Goal: Information Seeking & Learning: Check status

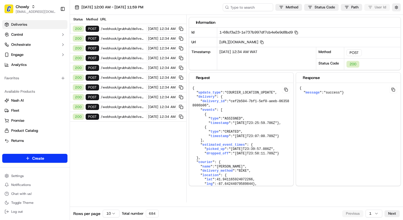
click at [17, 27] on span "Deliveries" at bounding box center [19, 24] width 16 height 5
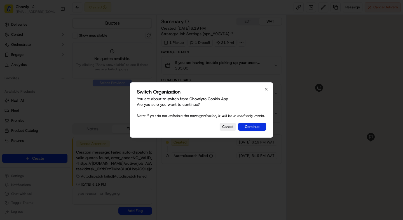
scroll to position [4, 0]
click at [254, 131] on button "Continue" at bounding box center [252, 127] width 28 height 8
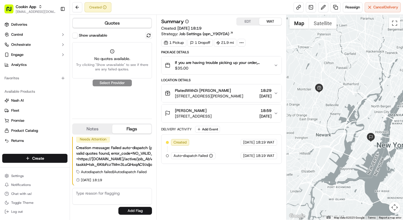
click at [201, 33] on span "Job Settings (opn_Y9GYDA)" at bounding box center [204, 34] width 50 height 6
click at [75, 37] on button "Show unavailable" at bounding box center [75, 36] width 6 height 6
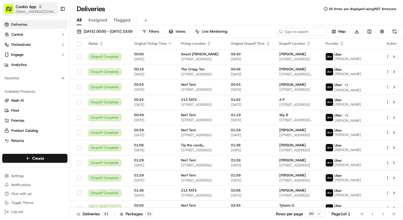
click at [41, 12] on span "[EMAIL_ADDRESS][DOMAIN_NAME]" at bounding box center [36, 12] width 40 height 4
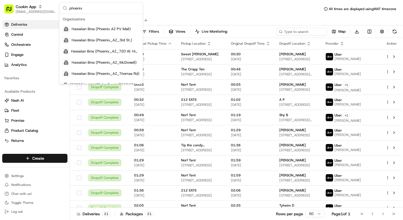
type input "phoenix"
click at [117, 49] on span "Hawaiian Bros (Phoenix_AZ_720 W. Highland)" at bounding box center [105, 51] width 68 height 5
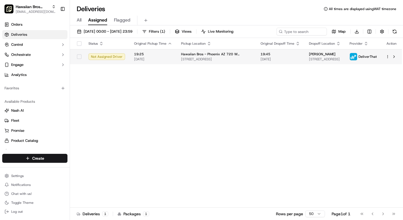
click at [165, 61] on span "21/09/2025" at bounding box center [153, 59] width 38 height 4
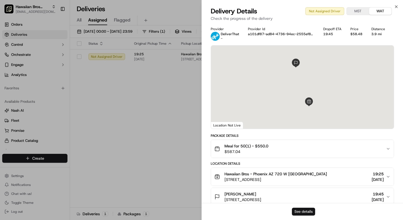
click at [302, 213] on button "See details" at bounding box center [303, 212] width 23 height 8
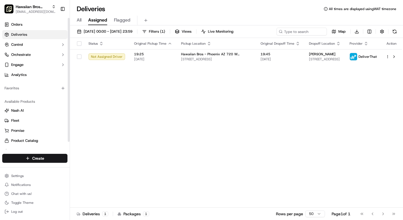
click at [48, 18] on div "Orders Deliveries Control Orchestrate Engage Analytics" at bounding box center [35, 50] width 70 height 64
click at [35, 10] on span "[EMAIL_ADDRESS][DOMAIN_NAME]" at bounding box center [36, 12] width 40 height 4
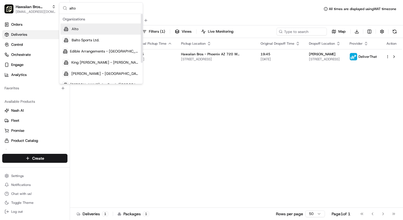
type input "alto"
click at [86, 28] on div "Alto" at bounding box center [100, 28] width 81 height 11
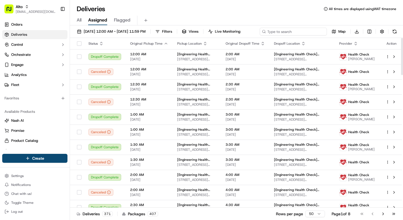
click at [301, 31] on input at bounding box center [292, 32] width 67 height 8
paste input "SCQBM"
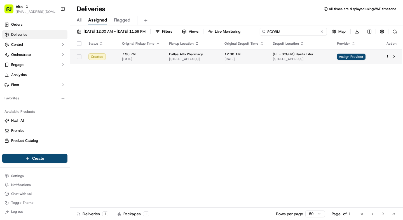
type input "SCQBM"
click at [153, 73] on div "Status Original Pickup Time Pickup Location Original Dropoff Time Dropoff Locat…" at bounding box center [236, 123] width 332 height 170
click at [206, 57] on div "Dallas Alto Pharmacy 475 ST HWY 121 Bypass, Ste 150, Lewisville, TX 75067, US" at bounding box center [192, 57] width 46 height 10
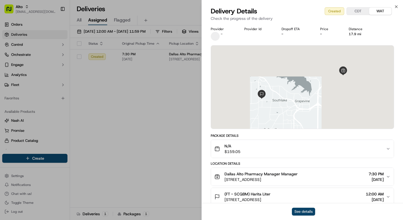
click at [306, 212] on button "See details" at bounding box center [303, 212] width 23 height 8
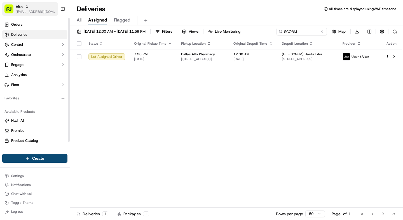
click at [35, 13] on span "[EMAIL_ADDRESS][DOMAIN_NAME]" at bounding box center [36, 12] width 40 height 4
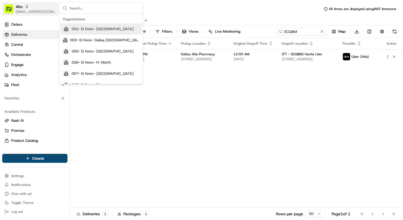
type input "a"
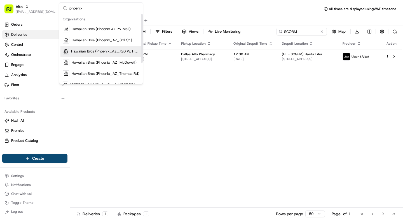
type input "phoenix"
click at [110, 50] on span "Hawaiian Bros (Phoenix_AZ_720 W. Highland)" at bounding box center [105, 51] width 68 height 5
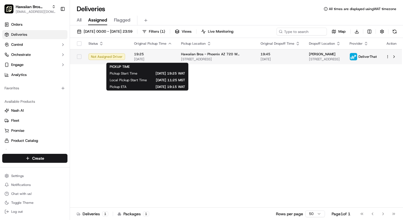
click at [166, 60] on span "[DATE]" at bounding box center [153, 59] width 38 height 4
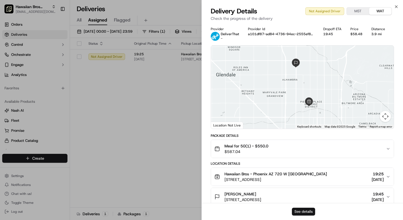
click at [301, 212] on button "See details" at bounding box center [303, 212] width 23 height 8
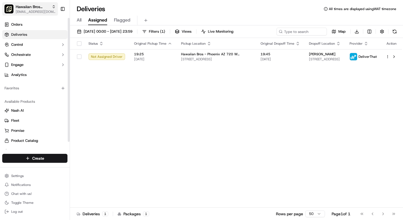
click at [20, 10] on span "[EMAIL_ADDRESS][DOMAIN_NAME]" at bounding box center [36, 12] width 40 height 4
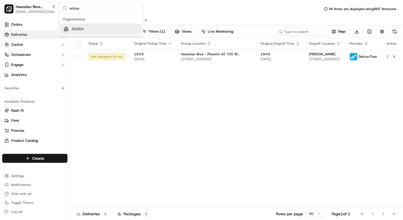
type input "adusa"
click at [93, 30] on div "ADUSA" at bounding box center [100, 28] width 81 height 11
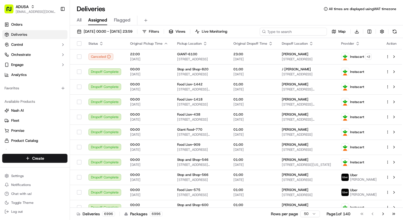
click at [293, 29] on input at bounding box center [292, 32] width 67 height 8
paste input "m709772303"
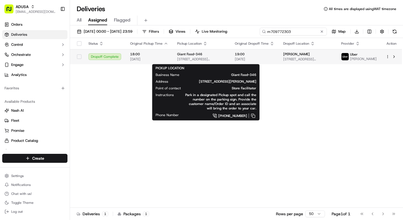
type input "m709772303"
click at [202, 56] on div "Giant Food-346" at bounding box center [201, 54] width 49 height 4
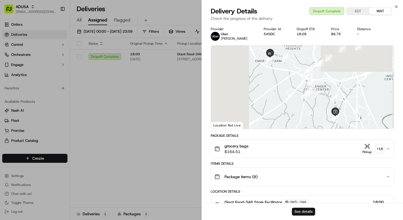
click at [302, 210] on button "See details" at bounding box center [303, 212] width 23 height 8
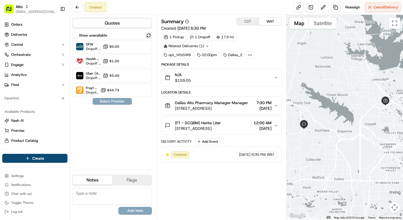
click at [148, 35] on button at bounding box center [148, 35] width 7 height 7
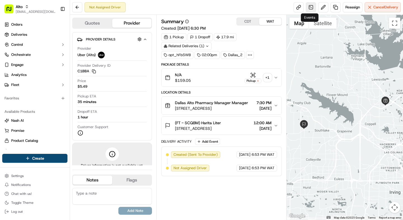
click at [308, 7] on link at bounding box center [311, 7] width 10 height 10
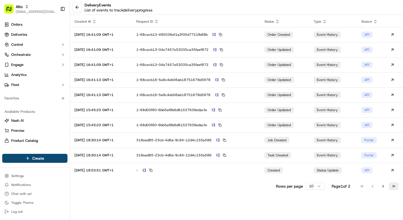
click at [390, 186] on button "Go to last page" at bounding box center [394, 187] width 10 height 8
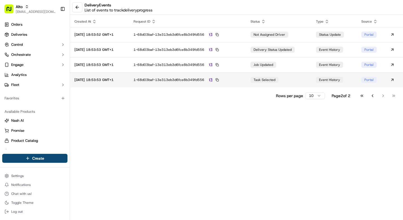
click at [242, 85] on td "1-68d03baf-13e313eb3d6fce8b349fd556" at bounding box center [187, 79] width 117 height 15
click at [238, 79] on div "1-68d03baf-13e313eb3d6fce8b349fd556" at bounding box center [187, 79] width 108 height 5
click at [79, 6] on button at bounding box center [77, 7] width 10 height 10
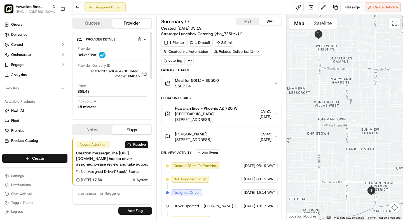
click at [209, 85] on span "$587.04" at bounding box center [197, 86] width 44 height 6
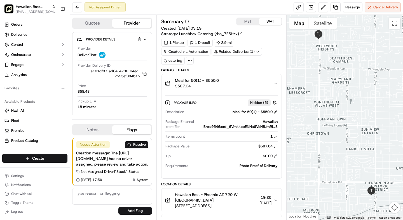
click at [268, 121] on div "Hawaiian Bros:9546:ord_6VmkkcpENHa6VoN8JmRLJS" at bounding box center [240, 124] width 74 height 10
drag, startPoint x: 268, startPoint y: 121, endPoint x: 275, endPoint y: 129, distance: 10.3
click at [275, 129] on div "Hawaiian Bros:9546:ord_6VmkkcpENHa6VoN8JmRLJS" at bounding box center [240, 124] width 74 height 10
copy div "Hawaiian Bros:9546:ord_6VmkkcpENHa6VoN8JmRLJS"
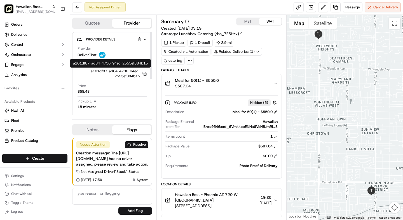
click at [145, 74] on icon "button" at bounding box center [144, 74] width 4 height 4
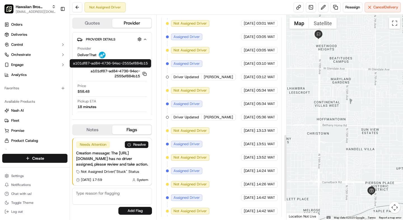
scroll to position [419, 0]
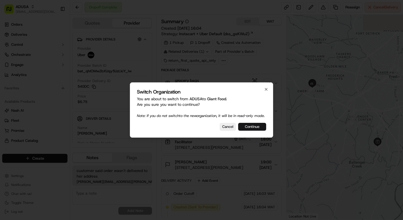
click at [250, 129] on button "Continue" at bounding box center [252, 127] width 28 height 8
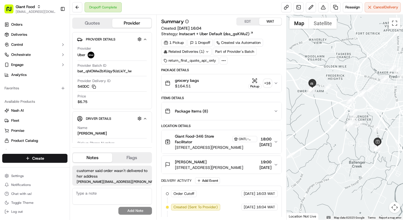
click at [191, 166] on span "600 Bushytail Dr, Frederick, MD 21703, US" at bounding box center [209, 168] width 68 height 6
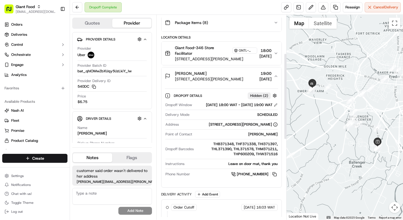
scroll to position [96, 0]
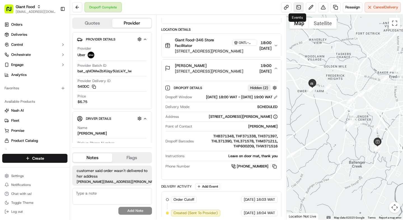
click at [295, 8] on link at bounding box center [298, 7] width 10 height 10
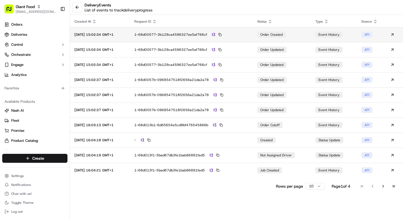
click at [247, 36] on div "1-68d00577-3b129ca4596327ee5af766cf" at bounding box center [191, 34] width 114 height 5
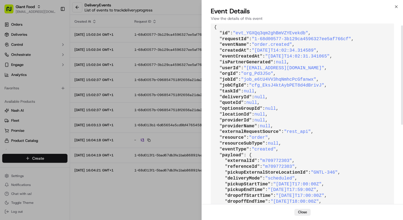
scroll to position [97, 0]
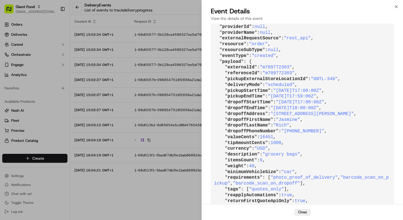
click at [278, 113] on span ""600 Bushytail CT, Frederick, MD 21703"" at bounding box center [311, 114] width 83 height 5
drag, startPoint x: 278, startPoint y: 113, endPoint x: 366, endPoint y: 115, distance: 88.1
click at [354, 115] on span ""600 Bushytail CT, Frederick, MD 21703"" at bounding box center [311, 114] width 83 height 5
copy span "600 Bushytail CT, Frederick, MD 21703"
click at [270, 89] on pre "{ " id ": "evt_YGXQq3qm2ghBmVZYEvekdb" , " requestId ": "1-68d00577-3b129ca4596…" at bounding box center [302, 74] width 183 height 292
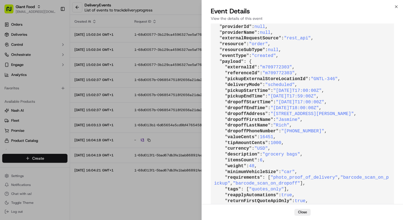
click at [303, 117] on pre "{ " id ": "evt_YGXQq3qm2ghBmVZYEvekdb" , " requestId ": "1-68d00577-3b129ca4596…" at bounding box center [302, 74] width 183 height 292
click at [277, 114] on span ""600 Bushytail CT, Frederick, MD 21703"" at bounding box center [311, 114] width 83 height 5
drag, startPoint x: 277, startPoint y: 114, endPoint x: 366, endPoint y: 114, distance: 89.2
click at [354, 114] on span ""600 Bushytail CT, Frederick, MD 21703"" at bounding box center [311, 114] width 83 height 5
copy span "600 Bushytail CT, Frederick, MD 21703"
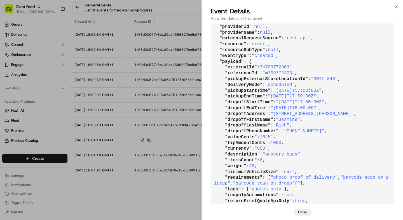
click at [299, 112] on span ""600 Bushytail CT, Frederick, MD 21703"" at bounding box center [311, 114] width 83 height 5
click at [279, 114] on span ""600 Bushytail CT, Frederick, MD 21703"" at bounding box center [311, 114] width 83 height 5
drag, startPoint x: 279, startPoint y: 114, endPoint x: 365, endPoint y: 113, distance: 85.5
click at [354, 113] on span ""600 Bushytail CT, Frederick, MD 21703"" at bounding box center [311, 114] width 83 height 5
copy span "600 Bushytail CT, Frederick, MD 21703"
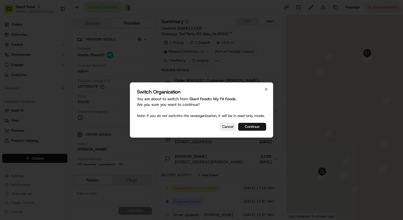
click at [251, 130] on button "Continue" at bounding box center [252, 127] width 28 height 8
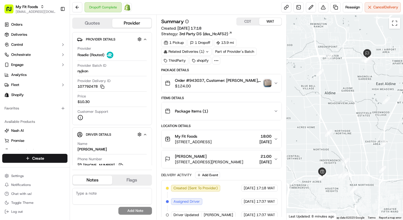
click at [268, 82] on img "button" at bounding box center [267, 83] width 8 height 8
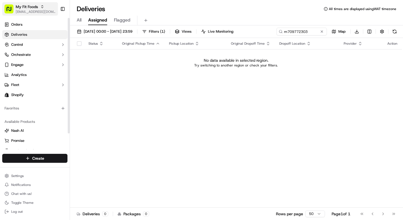
click at [34, 9] on span "My Fit Foods" at bounding box center [27, 7] width 22 height 6
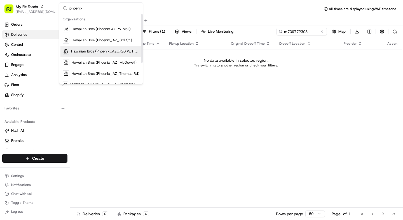
type input "phoenix"
click at [106, 53] on span "Hawaiian Bros (Phoenix_AZ_720 W. Highland)" at bounding box center [105, 51] width 68 height 5
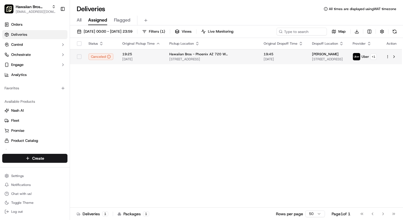
click at [154, 63] on td "19:25 [DATE]" at bounding box center [141, 56] width 47 height 15
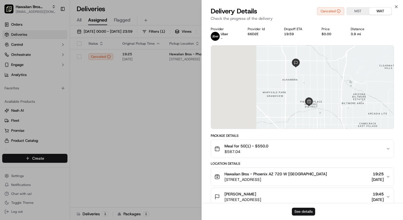
click at [304, 214] on button "See details" at bounding box center [303, 212] width 23 height 8
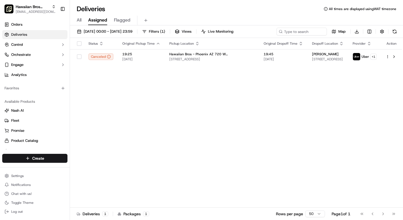
click at [230, 15] on div "All Assigned Flagged" at bounding box center [236, 19] width 333 height 12
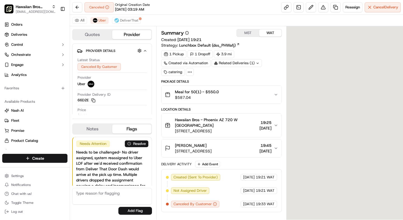
scroll to position [26, 0]
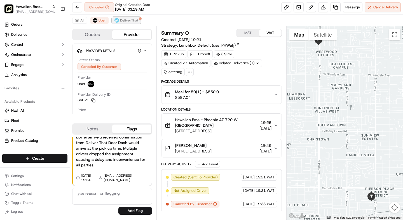
click at [124, 19] on span "DeliverThat" at bounding box center [129, 20] width 18 height 4
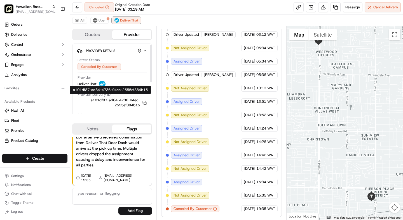
scroll to position [63, 0]
